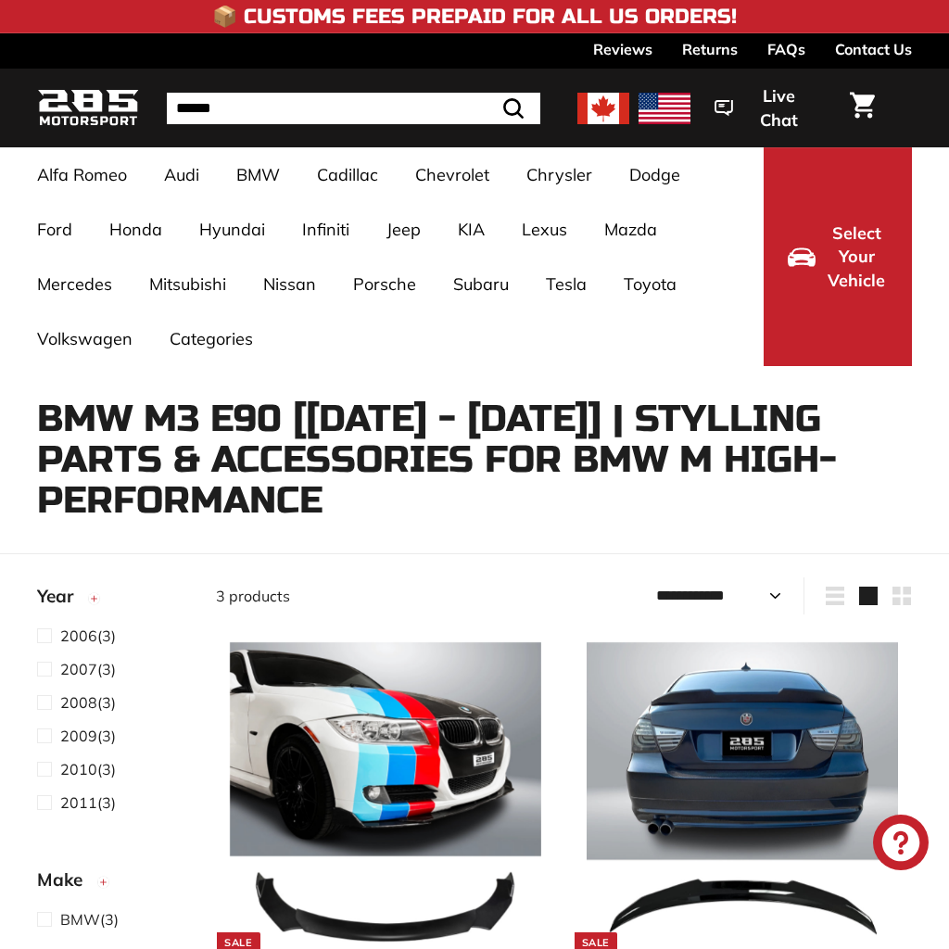
select select "**********"
